Goal: Use online tool/utility: Use online tool/utility

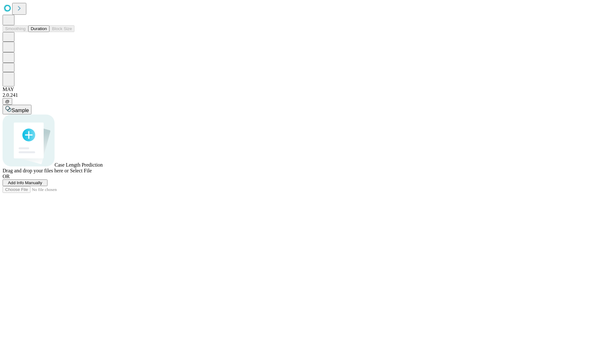
click at [42, 185] on span "Add Info Manually" at bounding box center [25, 183] width 34 height 5
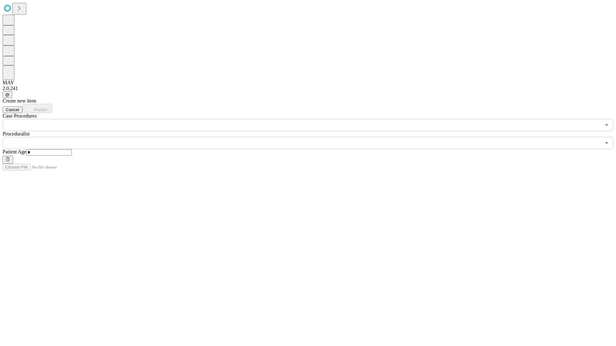
type input "*"
click at [312, 137] on input "text" at bounding box center [302, 143] width 598 height 12
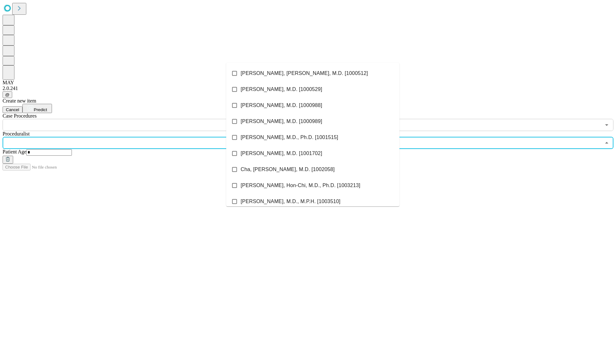
click at [313, 73] on li "[PERSON_NAME], [PERSON_NAME], M.D. [1000512]" at bounding box center [312, 73] width 173 height 16
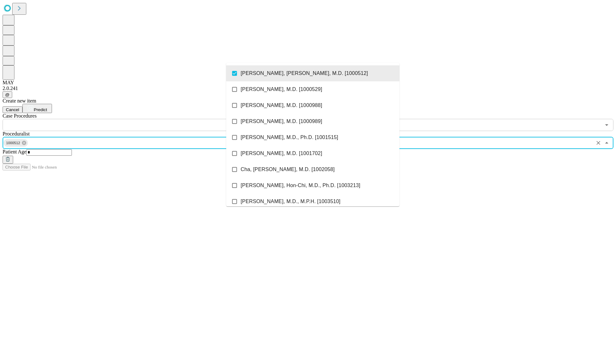
click at [135, 119] on input "text" at bounding box center [302, 125] width 598 height 12
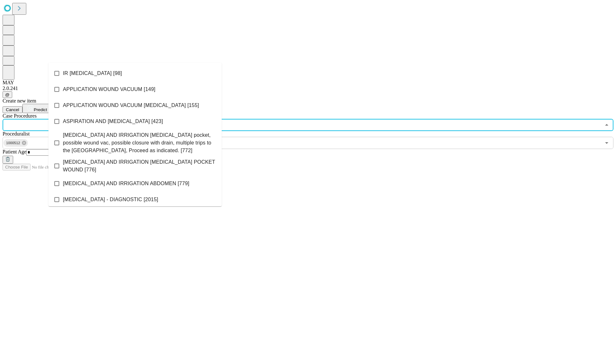
click at [135, 73] on li "IR [MEDICAL_DATA] [98]" at bounding box center [134, 73] width 173 height 16
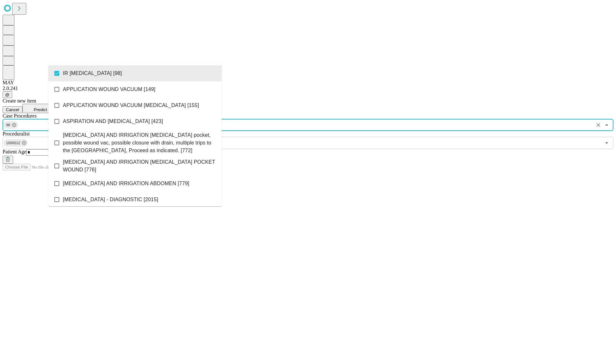
click at [47, 107] on span "Predict" at bounding box center [40, 109] width 13 height 5
